Goal: Information Seeking & Learning: Learn about a topic

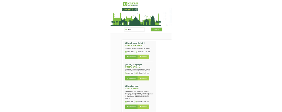
scroll to position [79, 0]
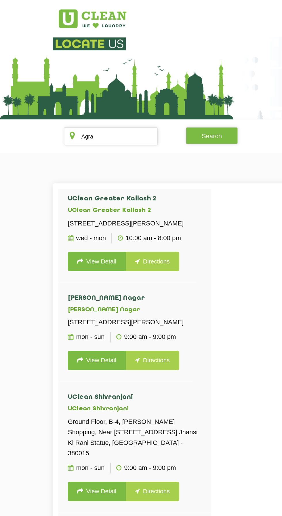
click at [71, 208] on link "View Detail" at bounding box center [74, 200] width 44 height 15
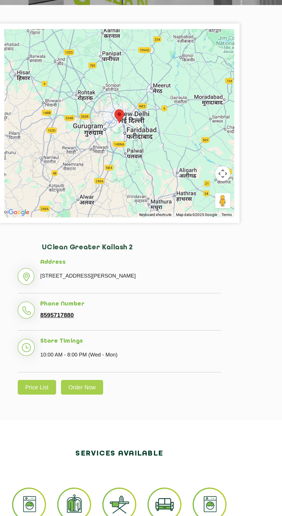
click at [84, 389] on link "Price List" at bounding box center [77, 383] width 29 height 11
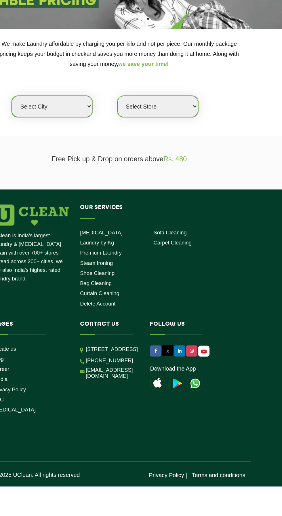
click at [117, 149] on select "Select city [GEOGRAPHIC_DATA] [GEOGRAPHIC_DATA] [GEOGRAPHIC_DATA] [GEOGRAPHIC_D…" at bounding box center [90, 150] width 62 height 16
click at [59, 142] on select "Select city [GEOGRAPHIC_DATA] [GEOGRAPHIC_DATA] [GEOGRAPHIC_DATA] [GEOGRAPHIC_D…" at bounding box center [90, 150] width 62 height 16
click at [111, 149] on select "Select city [GEOGRAPHIC_DATA] [GEOGRAPHIC_DATA] [GEOGRAPHIC_DATA] [GEOGRAPHIC_D…" at bounding box center [90, 150] width 62 height 16
select select "1"
click at [59, 142] on select "Select city [GEOGRAPHIC_DATA] [GEOGRAPHIC_DATA] [GEOGRAPHIC_DATA] [GEOGRAPHIC_D…" at bounding box center [90, 150] width 62 height 16
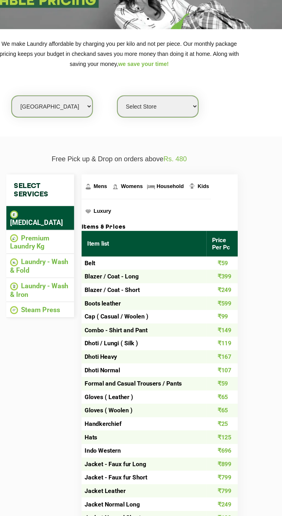
click at [185, 153] on select "Select Store [GEOGRAPHIC_DATA] [GEOGRAPHIC_DATA] 2 [GEOGRAPHIC_DATA] [PERSON_NA…" at bounding box center [171, 150] width 62 height 16
select select "11"
click at [140, 142] on select "Select Store [GEOGRAPHIC_DATA] [GEOGRAPHIC_DATA] 2 [GEOGRAPHIC_DATA] [PERSON_NA…" at bounding box center [171, 150] width 62 height 16
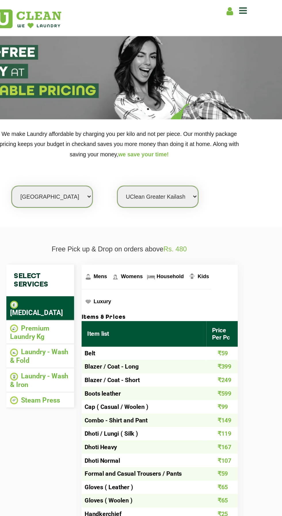
click at [153, 214] on link "Womens" at bounding box center [146, 211] width 27 height 19
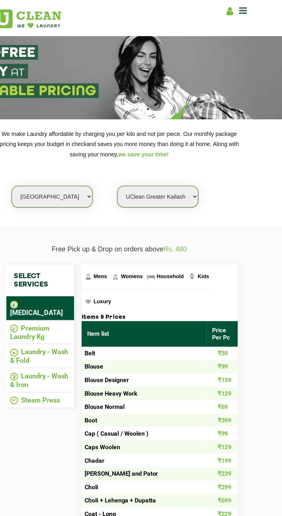
click at [152, 214] on link "Womens" at bounding box center [146, 211] width 27 height 19
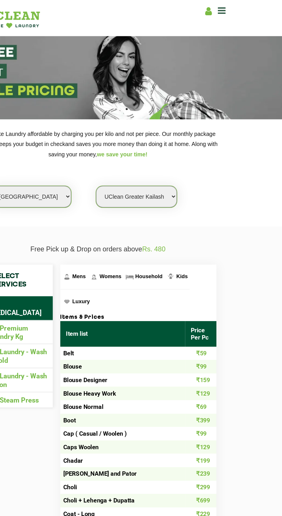
click at [183, 210] on span "Household" at bounding box center [180, 211] width 21 height 5
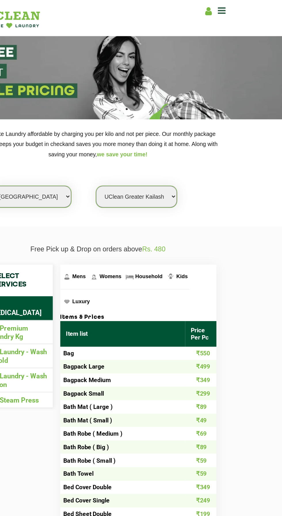
click at [202, 212] on span "Kids" at bounding box center [205, 211] width 9 height 5
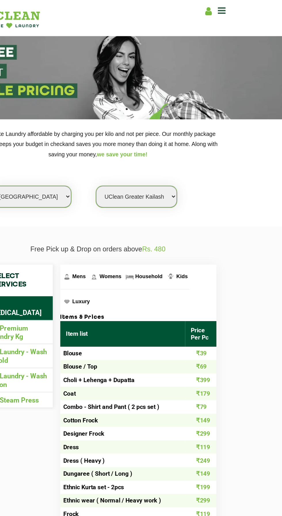
click at [135, 228] on span "Luxury" at bounding box center [128, 230] width 14 height 5
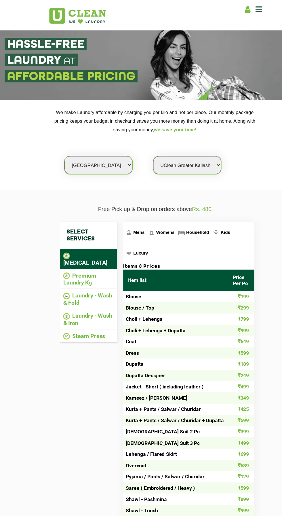
click at [180, 211] on span "Household" at bounding box center [180, 211] width 21 height 5
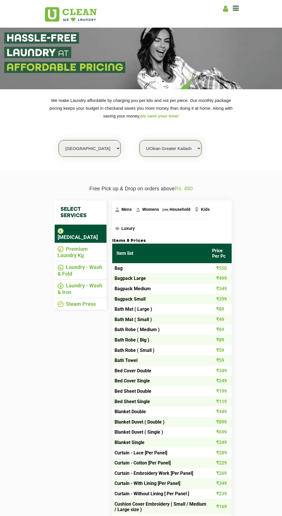
scroll to position [2, 0]
click at [79, 251] on li "Premium Laundry Kg" at bounding box center [81, 252] width 46 height 13
